Goal: Task Accomplishment & Management: Complete application form

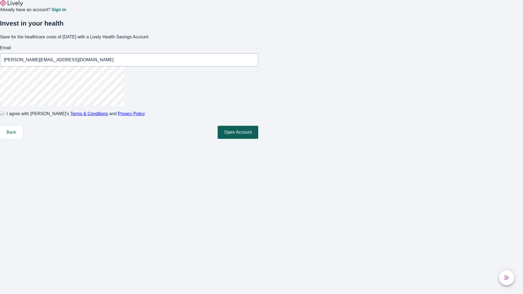
click at [258, 139] on button "Open Account" at bounding box center [238, 132] width 41 height 13
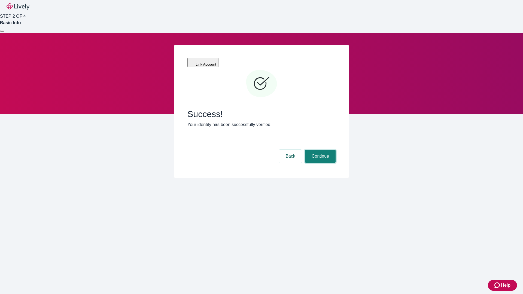
click at [320, 150] on button "Continue" at bounding box center [320, 156] width 31 height 13
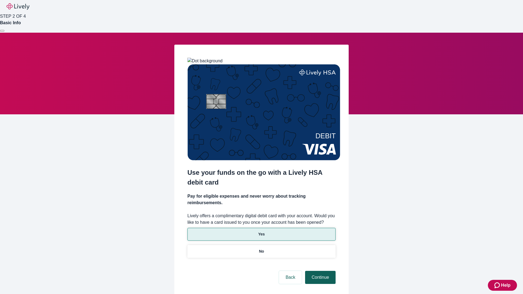
click at [261, 232] on p "Yes" at bounding box center [261, 235] width 7 height 6
click at [320, 271] on button "Continue" at bounding box center [320, 277] width 31 height 13
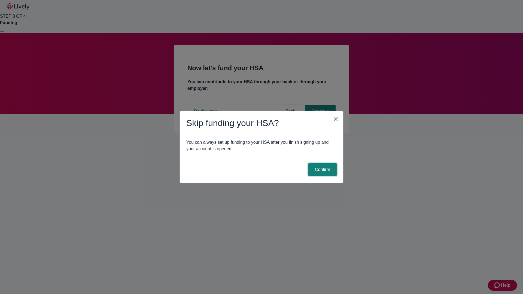
click at [322, 170] on button "Confirm" at bounding box center [323, 169] width 28 height 13
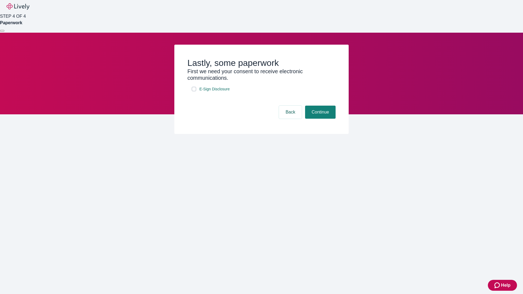
click at [194, 91] on input "E-Sign Disclosure" at bounding box center [194, 89] width 4 height 4
checkbox input "true"
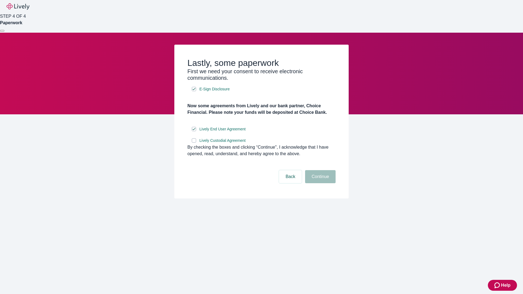
click at [194, 143] on input "Lively Custodial Agreement" at bounding box center [194, 140] width 4 height 4
checkbox input "true"
click at [320, 183] on button "Continue" at bounding box center [320, 176] width 31 height 13
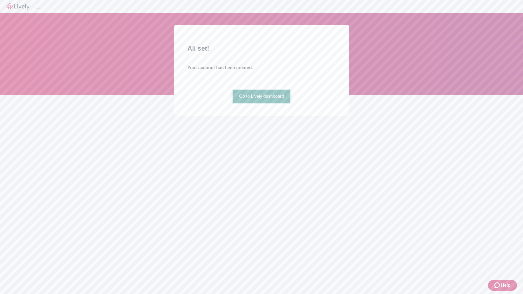
click at [261, 103] on link "Go to Lively dashboard" at bounding box center [262, 96] width 58 height 13
